Goal: Navigation & Orientation: Find specific page/section

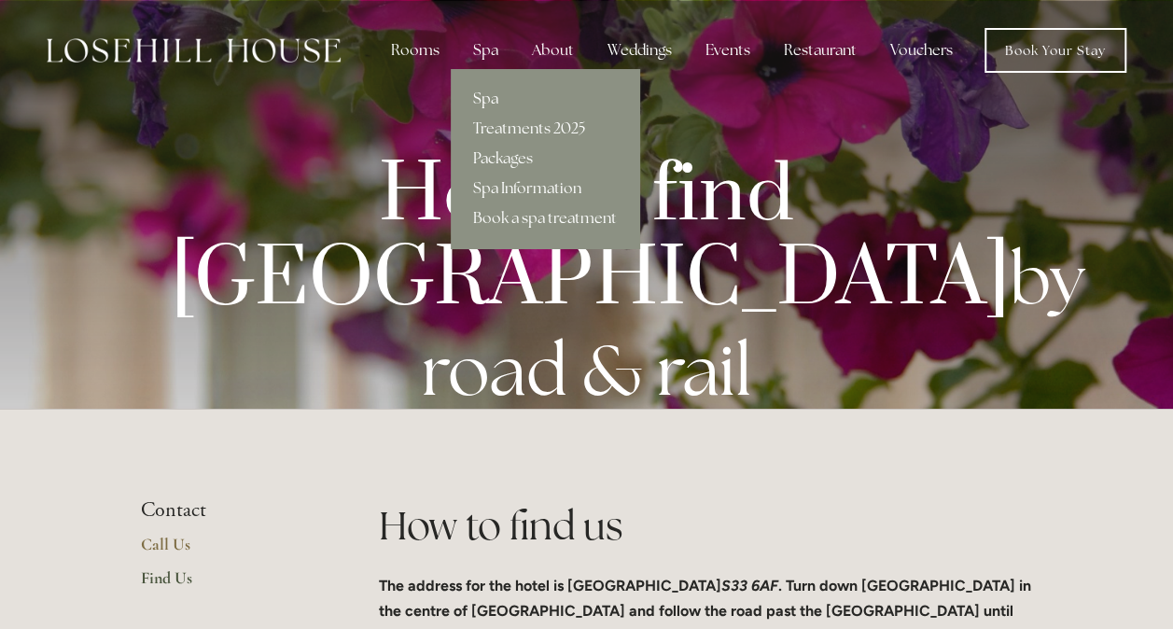
click at [495, 89] on link "Spa" at bounding box center [545, 99] width 189 height 30
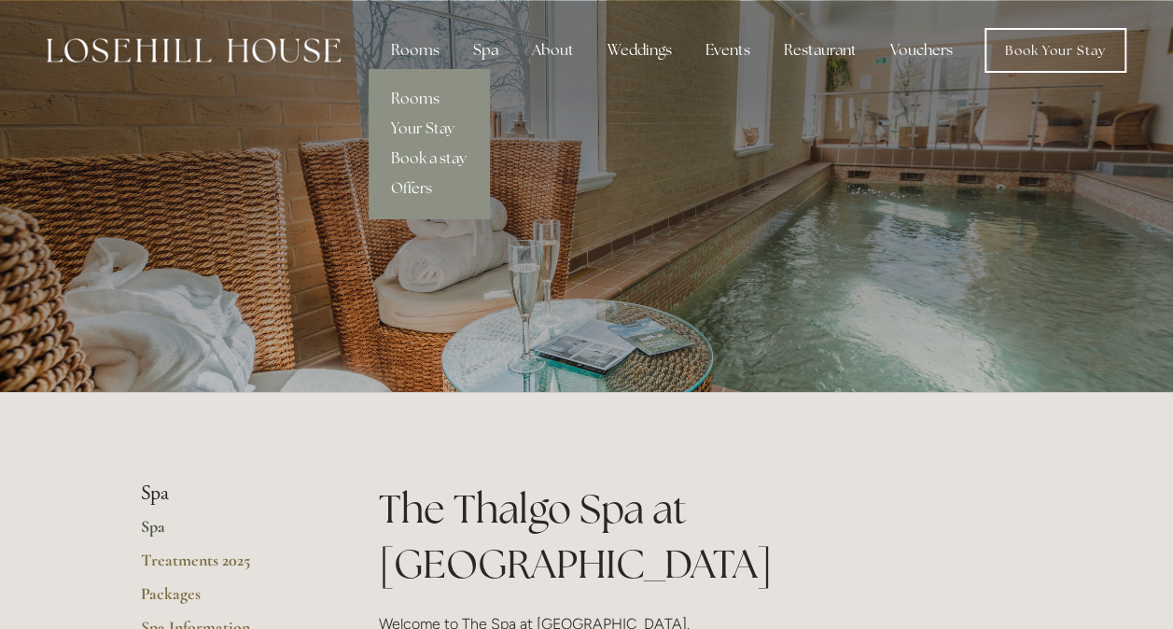
click at [403, 95] on link "Rooms" at bounding box center [429, 99] width 120 height 30
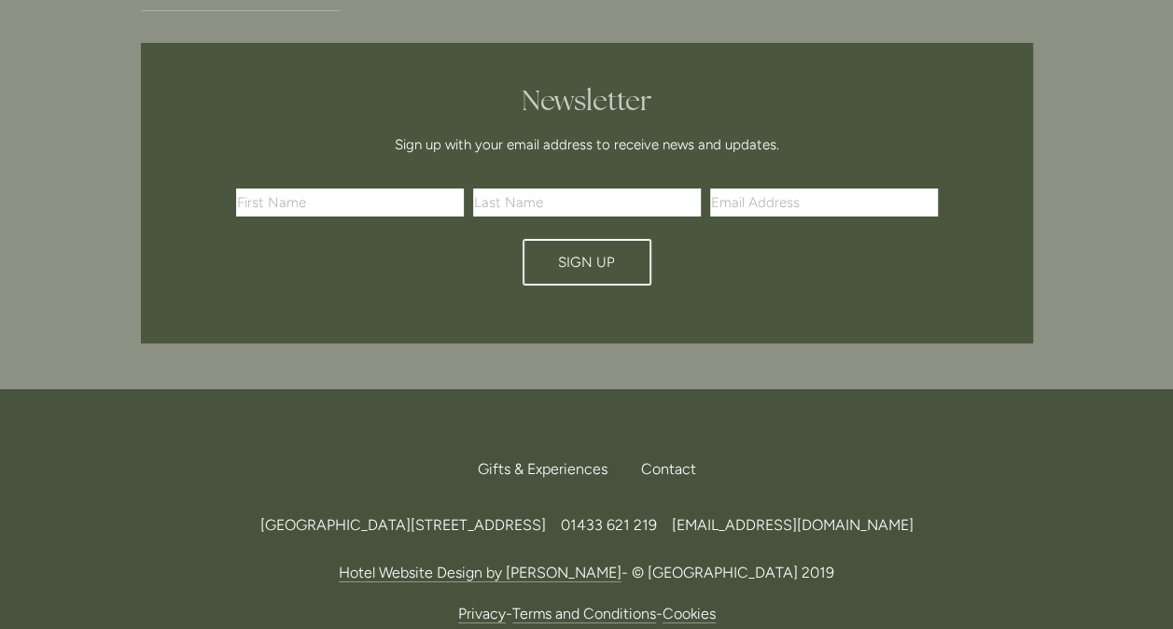
scroll to position [3437, 0]
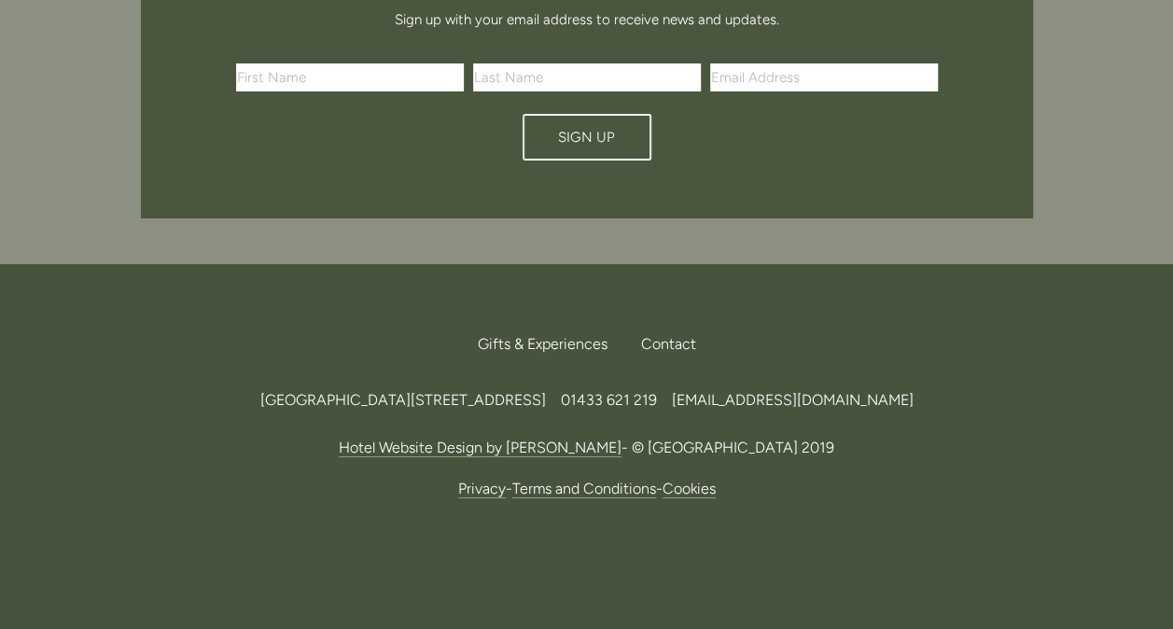
click at [535, 480] on link "Terms and Conditions" at bounding box center [584, 489] width 144 height 19
